Goal: Task Accomplishment & Management: Use online tool/utility

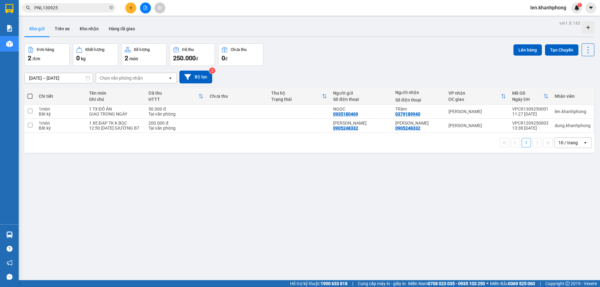
click at [39, 29] on button "Kho gửi" at bounding box center [36, 28] width 25 height 15
click at [28, 111] on input "checkbox" at bounding box center [30, 111] width 5 height 5
checkbox input "true"
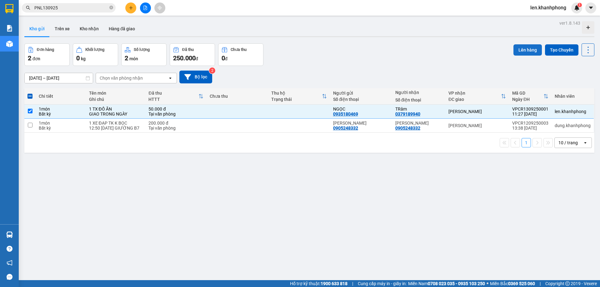
click at [520, 50] on button "Lên hàng" at bounding box center [528, 49] width 28 height 11
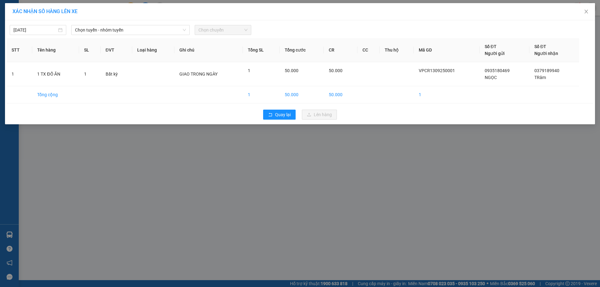
click at [131, 24] on div "13/09/2025 Chọn tuyến - nhóm tuyến Chọn chuyến" at bounding box center [300, 28] width 587 height 13
click at [131, 28] on span "Chọn tuyến - nhóm tuyến" at bounding box center [130, 29] width 111 height 9
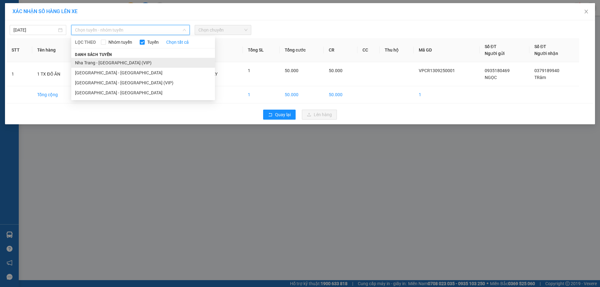
click at [100, 63] on li "Nha [PERSON_NAME][GEOGRAPHIC_DATA] (VIP)" at bounding box center [143, 63] width 144 height 10
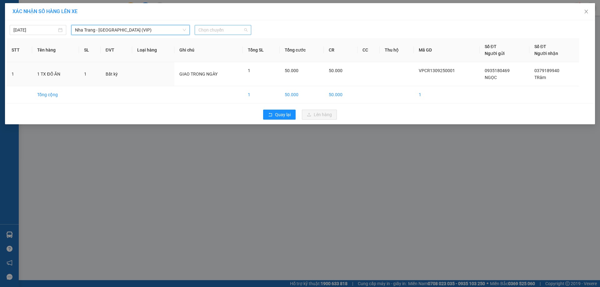
click at [214, 30] on span "Chọn chuyến" at bounding box center [223, 29] width 49 height 9
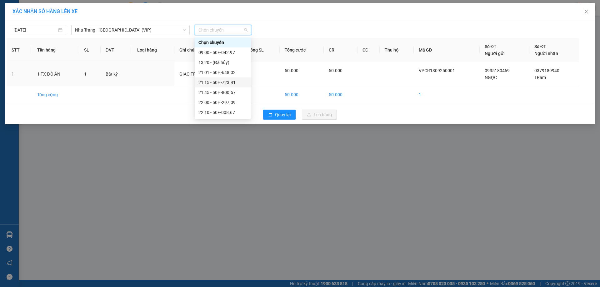
click at [222, 83] on div "21:15 - 50H-723.41" at bounding box center [223, 82] width 49 height 7
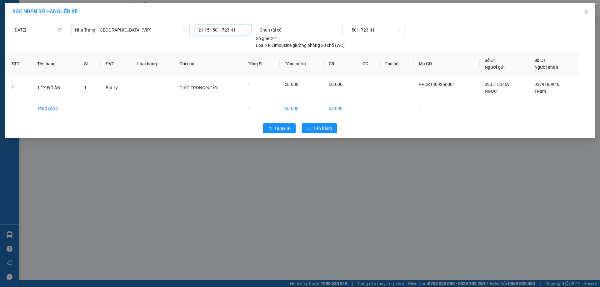
click at [377, 33] on span "50H-723.41" at bounding box center [376, 29] width 49 height 9
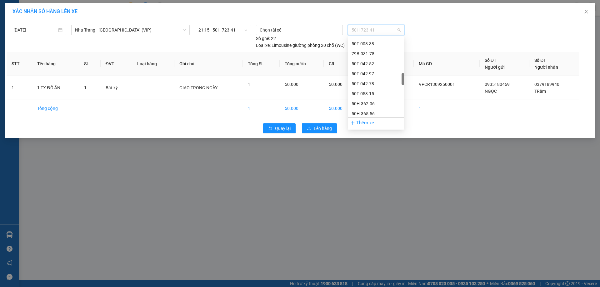
scroll to position [300, 0]
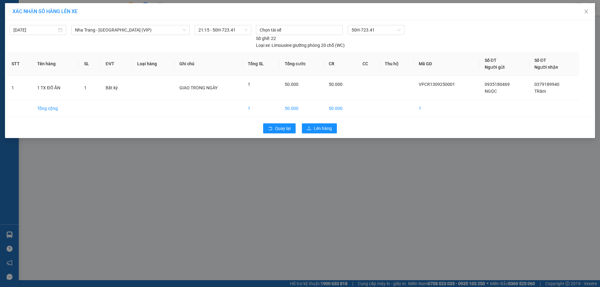
click at [430, 129] on div "Quay lại Lên hàng" at bounding box center [300, 128] width 587 height 16
click at [315, 128] on span "Lên hàng" at bounding box center [323, 128] width 18 height 7
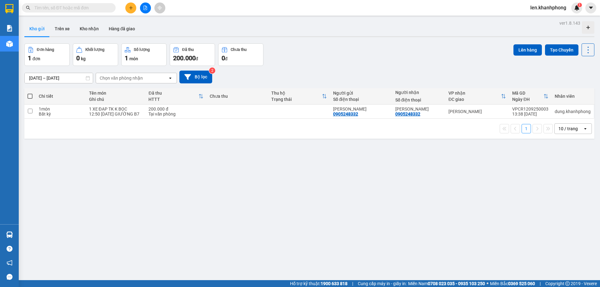
click at [65, 7] on input "text" at bounding box center [71, 7] width 74 height 7
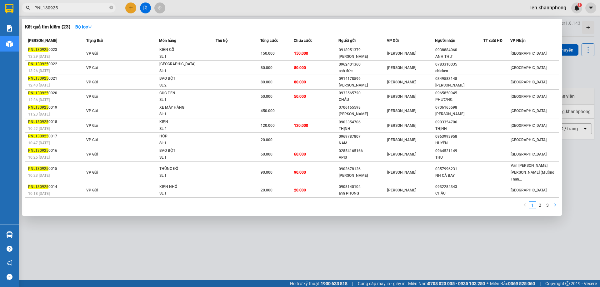
click at [556, 203] on icon "right" at bounding box center [555, 205] width 4 height 4
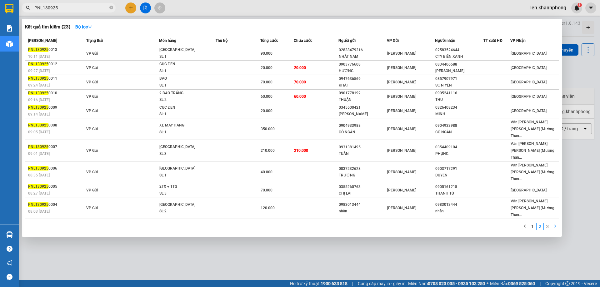
click at [556, 225] on icon "right" at bounding box center [555, 226] width 2 height 3
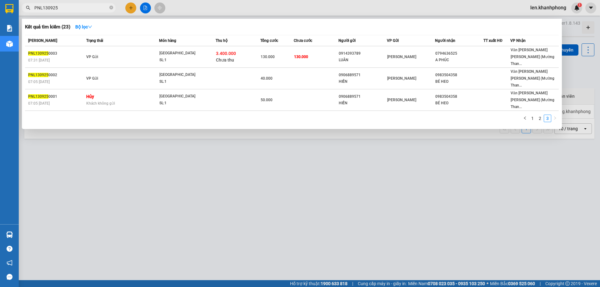
click at [45, 5] on input "PNL130925" at bounding box center [71, 7] width 74 height 7
drag, startPoint x: 42, startPoint y: 8, endPoint x: 28, endPoint y: 9, distance: 14.8
click at [28, 9] on div "PNL130925" at bounding box center [61, 7] width 122 height 9
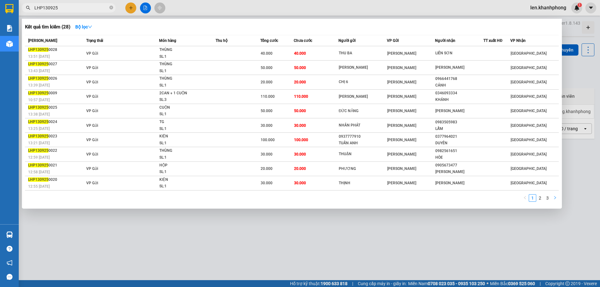
type input "LHP130925"
click at [555, 197] on icon "right" at bounding box center [555, 198] width 4 height 4
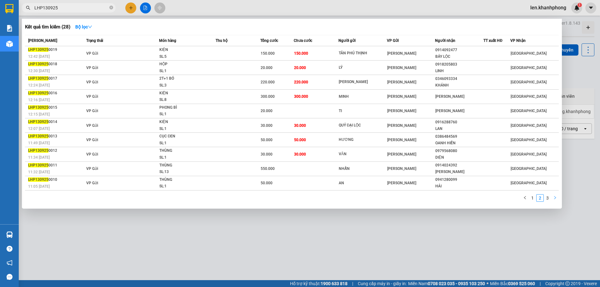
click at [555, 197] on icon "right" at bounding box center [555, 198] width 4 height 4
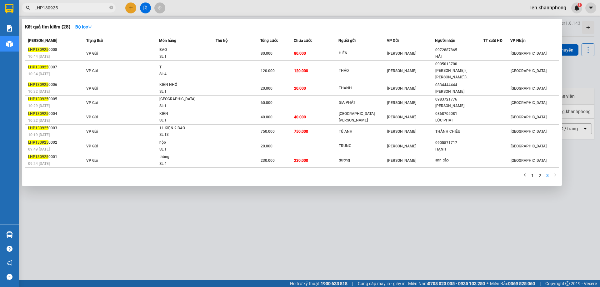
click at [555, 197] on div at bounding box center [300, 143] width 600 height 287
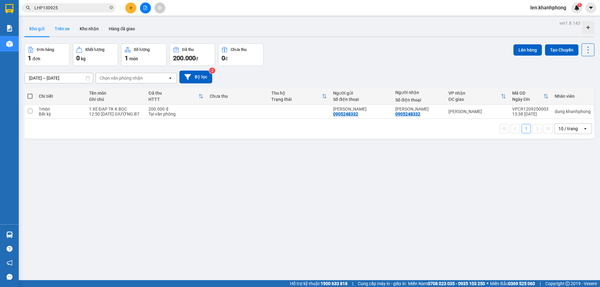
click at [61, 29] on button "Trên xe" at bounding box center [62, 28] width 25 height 15
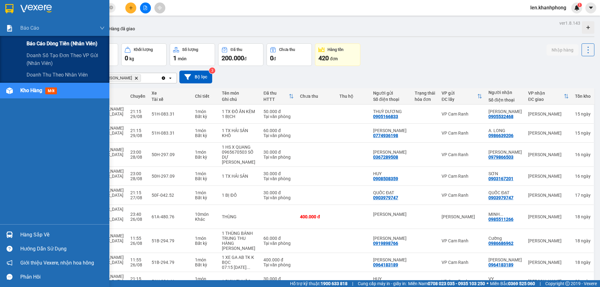
click at [42, 43] on span "Báo cáo dòng tiền (nhân viên)" at bounding box center [62, 44] width 71 height 8
